Goal: Information Seeking & Learning: Check status

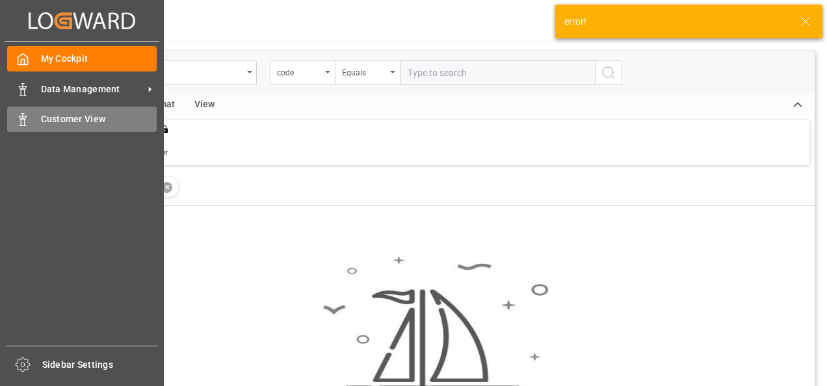
click at [31, 120] on div "Customer View Customer View" at bounding box center [81, 119] width 149 height 25
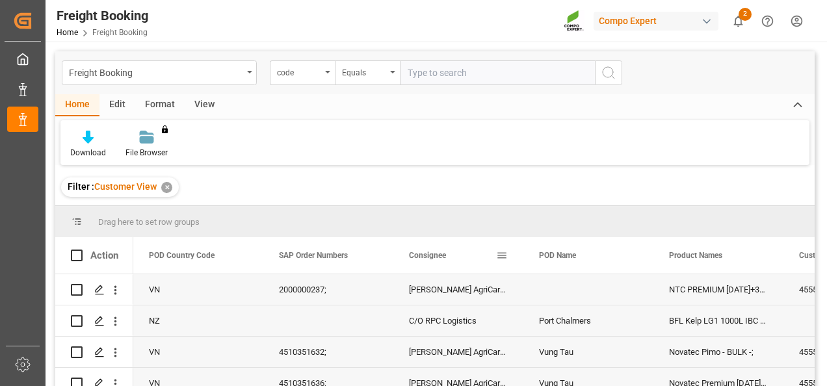
click at [500, 253] on span at bounding box center [502, 256] width 12 height 12
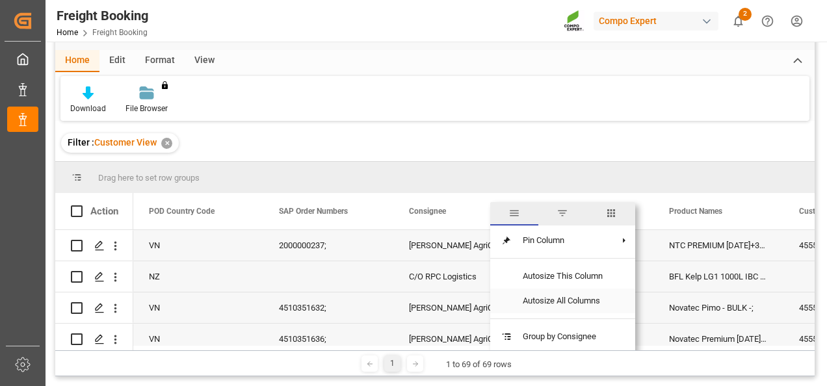
scroll to position [65, 0]
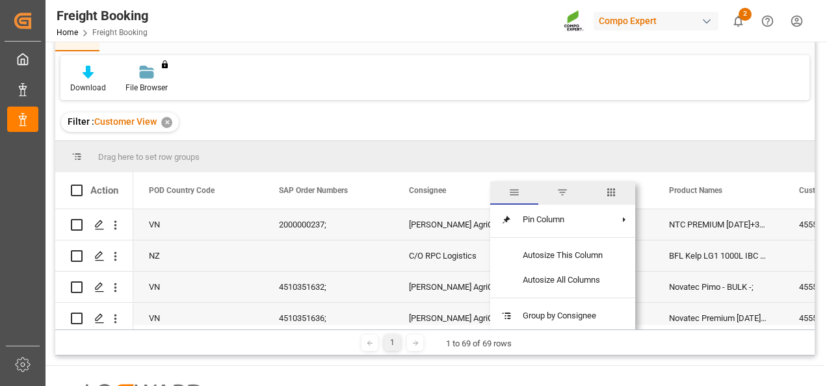
click at [565, 189] on span "filter" at bounding box center [562, 192] width 12 height 12
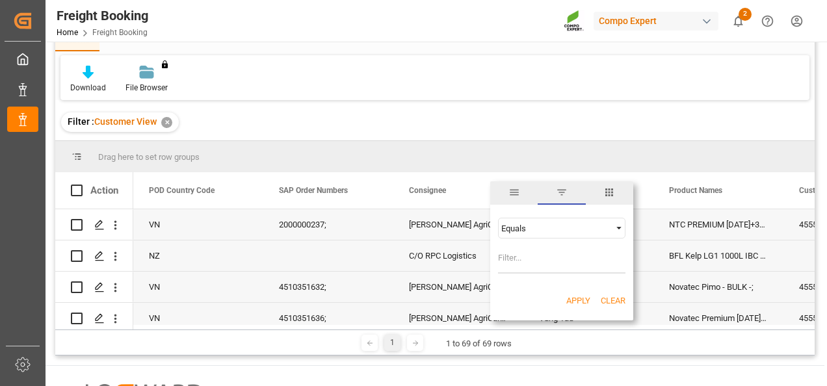
click at [574, 231] on div "Equals" at bounding box center [555, 229] width 109 height 10
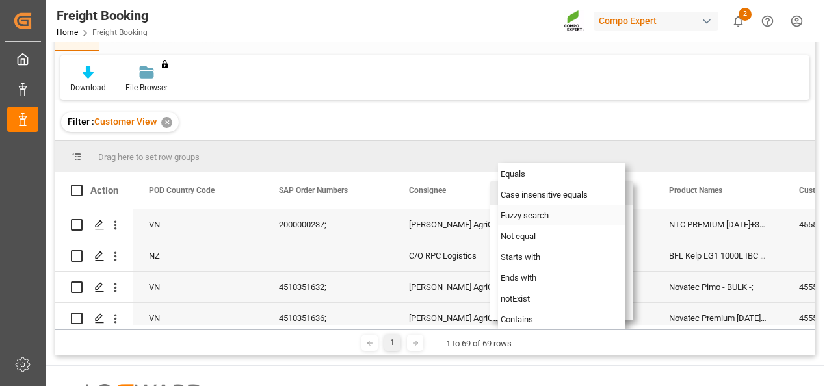
click at [570, 216] on div "Fuzzy search" at bounding box center [561, 215] width 127 height 21
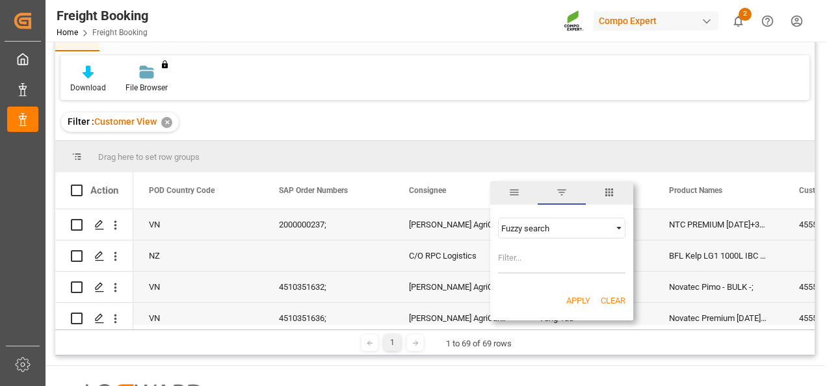
click at [550, 254] on input "Filter Value" at bounding box center [561, 261] width 127 height 26
type input "[PERSON_NAME]"
click at [580, 302] on button "Apply" at bounding box center [578, 300] width 24 height 13
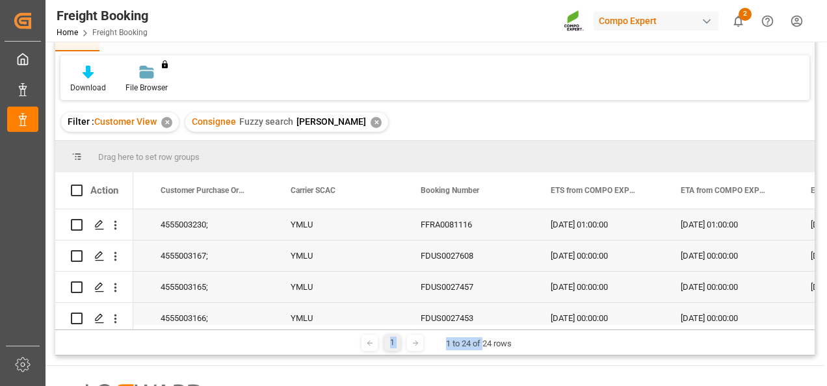
drag, startPoint x: 482, startPoint y: 329, endPoint x: 495, endPoint y: 328, distance: 13.7
click at [495, 328] on div "Drag here to set row groups Drag here to set column labels Action Carrier SCAC …" at bounding box center [434, 248] width 759 height 214
drag, startPoint x: 495, startPoint y: 328, endPoint x: 535, endPoint y: 339, distance: 41.1
click at [535, 339] on div "1 1 to 24 of 24 rows" at bounding box center [434, 342] width 759 height 26
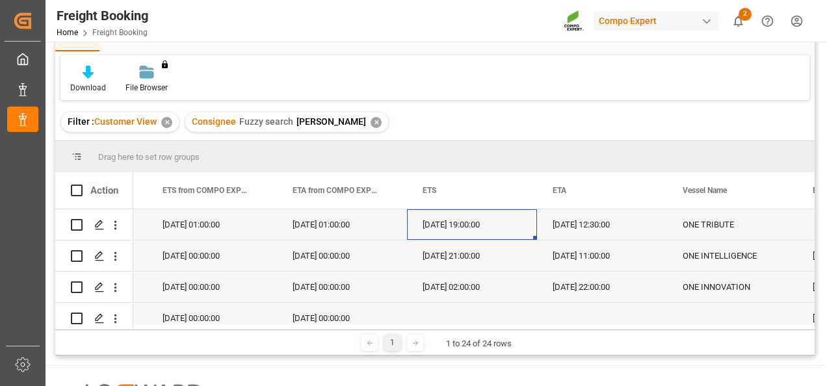
click at [515, 237] on div "[DATE] 19:00:00" at bounding box center [472, 224] width 130 height 31
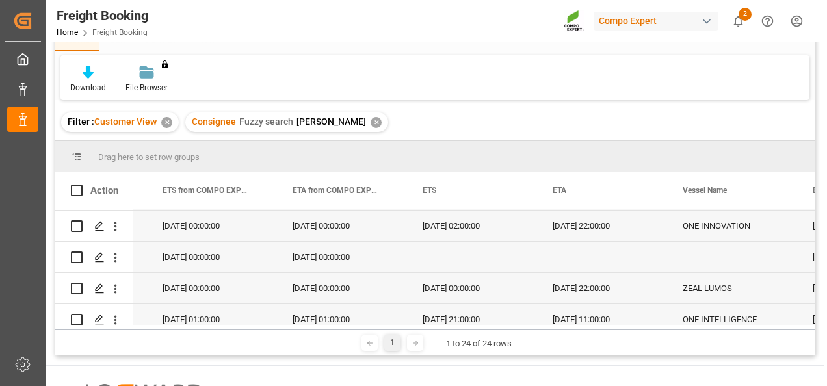
drag, startPoint x: 662, startPoint y: 329, endPoint x: 630, endPoint y: 330, distance: 31.2
click at [630, 330] on div "1 1 to 24 of 24 rows" at bounding box center [434, 342] width 759 height 26
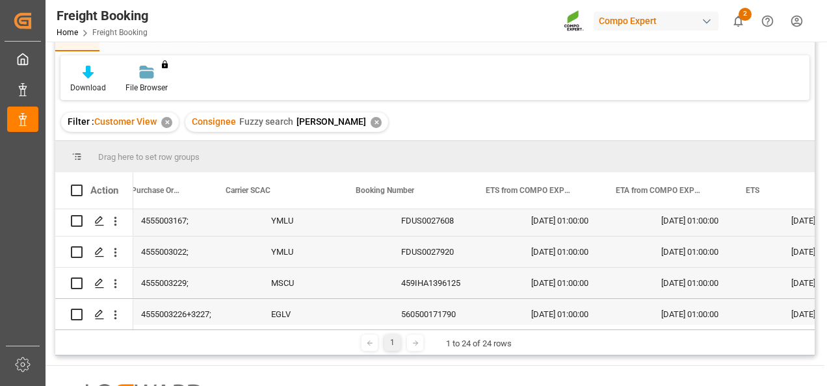
scroll to position [0, 639]
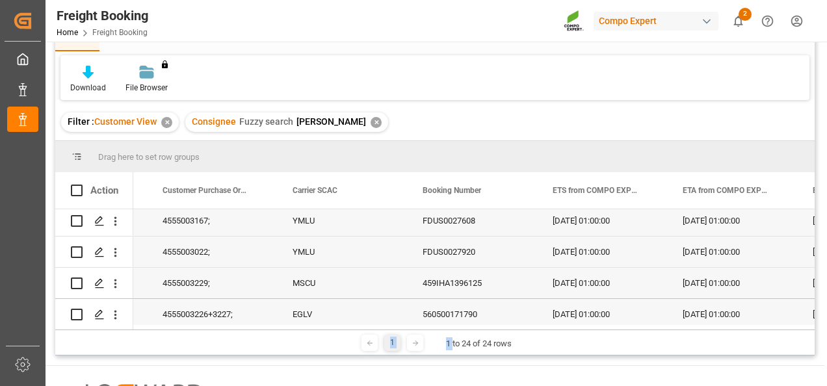
drag, startPoint x: 451, startPoint y: 329, endPoint x: 465, endPoint y: 329, distance: 13.6
click at [465, 329] on div "Drag here to set row groups Drag here to set column labels Action Booking Numbe…" at bounding box center [434, 248] width 759 height 214
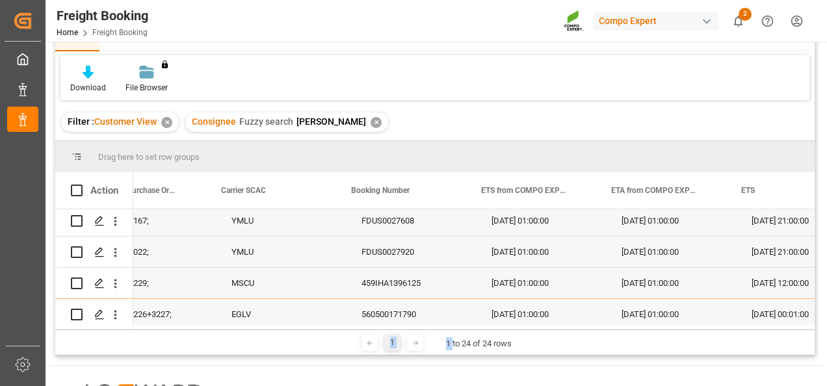
scroll to position [0, 709]
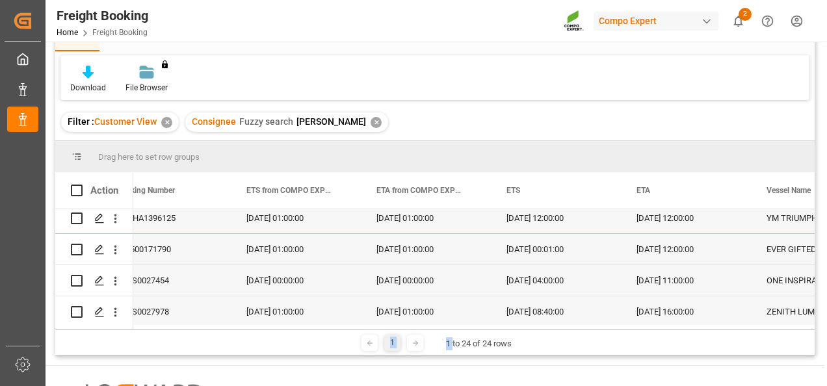
click at [498, 304] on div "[DATE] 08:40:00" at bounding box center [556, 311] width 130 height 31
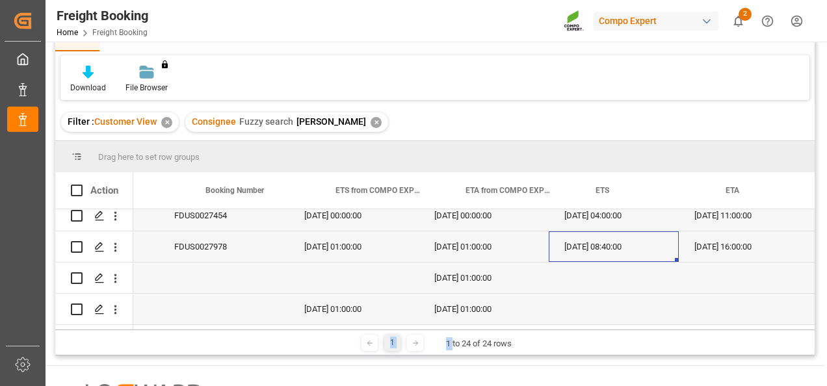
scroll to position [0, 700]
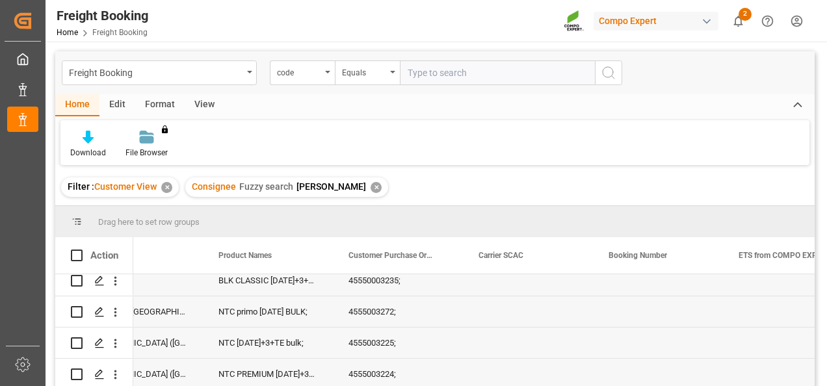
click at [584, 338] on div "Press SPACE to select this row." at bounding box center [528, 343] width 130 height 31
